Goal: Check status: Check status

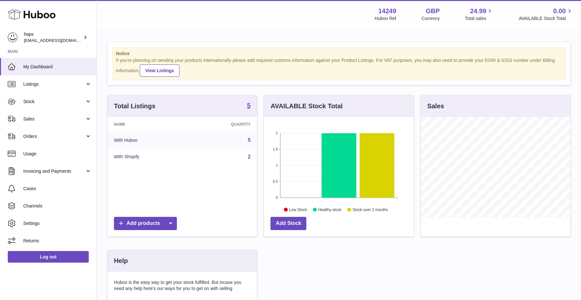
scroll to position [101, 149]
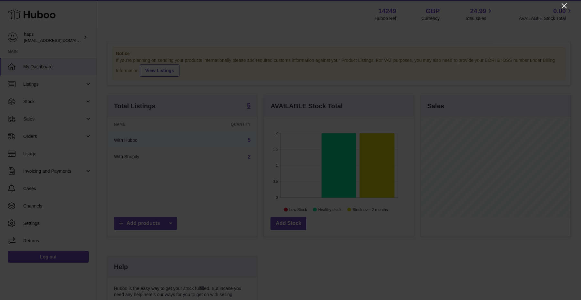
click at [564, 5] on icon "Close" at bounding box center [564, 6] width 8 height 8
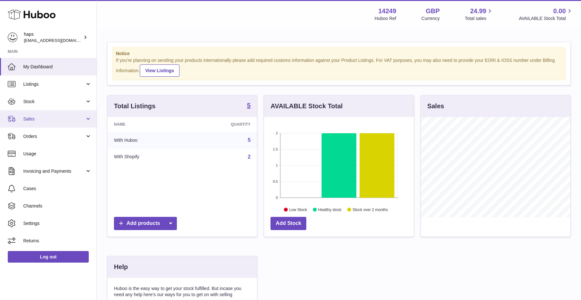
click at [44, 125] on link "Sales" at bounding box center [48, 118] width 96 height 17
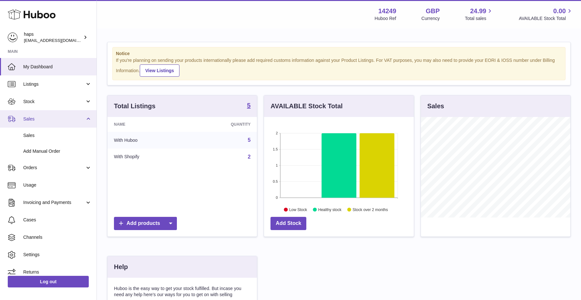
click at [44, 125] on link "Sales" at bounding box center [48, 118] width 96 height 17
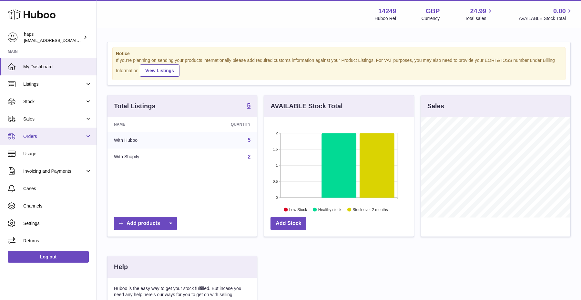
click at [52, 133] on link "Orders" at bounding box center [48, 136] width 96 height 17
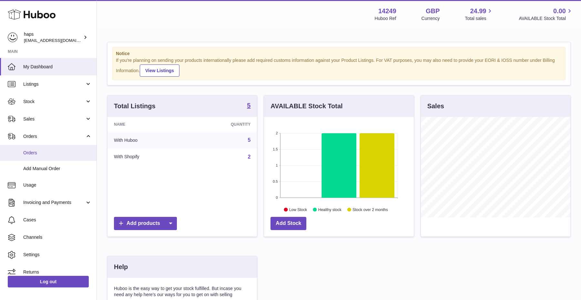
click at [35, 156] on link "Orders" at bounding box center [48, 153] width 96 height 16
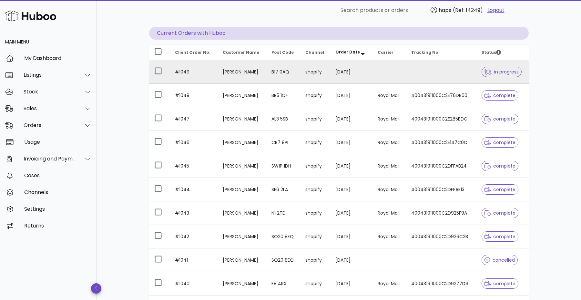
scroll to position [60, 0]
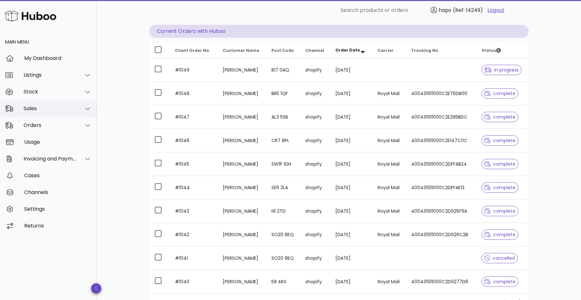
click at [46, 105] on div "Sales" at bounding box center [48, 108] width 97 height 17
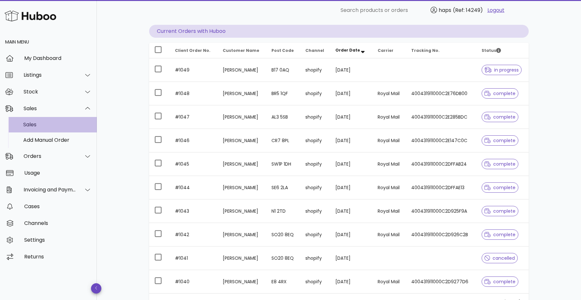
click at [42, 125] on div "Sales" at bounding box center [57, 125] width 68 height 6
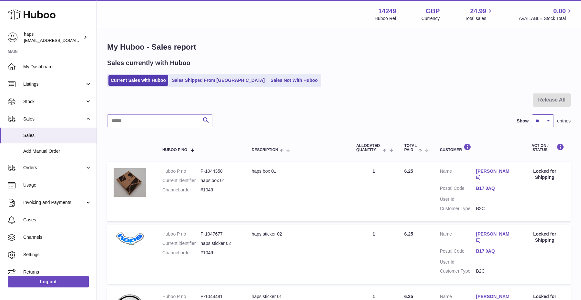
click at [541, 121] on select "** ** ** ***" at bounding box center [543, 121] width 22 height 13
click at [205, 81] on link "Sales Shipped From Huboo" at bounding box center [217, 80] width 97 height 11
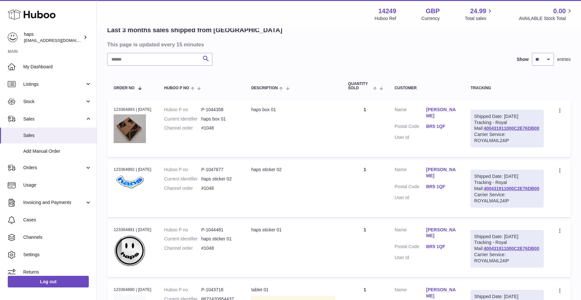
scroll to position [53, 0]
click at [541, 60] on select "** ** **" at bounding box center [543, 58] width 22 height 13
select select "**"
click at [532, 52] on select "** ** **" at bounding box center [543, 58] width 22 height 13
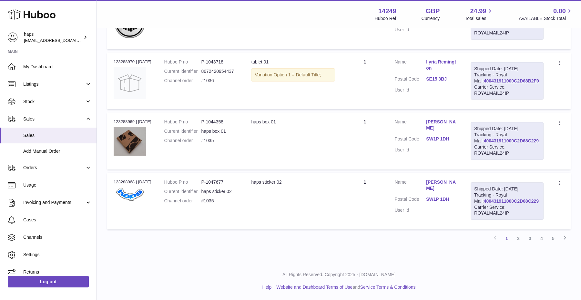
scroll to position [3233, 0]
click at [530, 234] on link "3" at bounding box center [530, 239] width 12 height 12
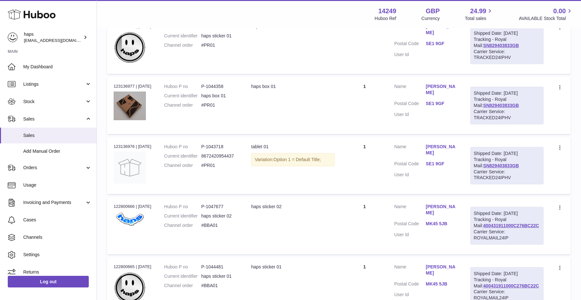
scroll to position [437, 0]
click at [493, 108] on link "SN829403833GB" at bounding box center [501, 105] width 36 height 5
drag, startPoint x: 430, startPoint y: 135, endPoint x: 456, endPoint y: 135, distance: 26.1
click at [456, 121] on dl "Customer Name Harriet Walker Postal Code SE1 9GF User Id" at bounding box center [425, 101] width 63 height 37
copy dl "SE1 9GF"
